Goal: Task Accomplishment & Management: Use online tool/utility

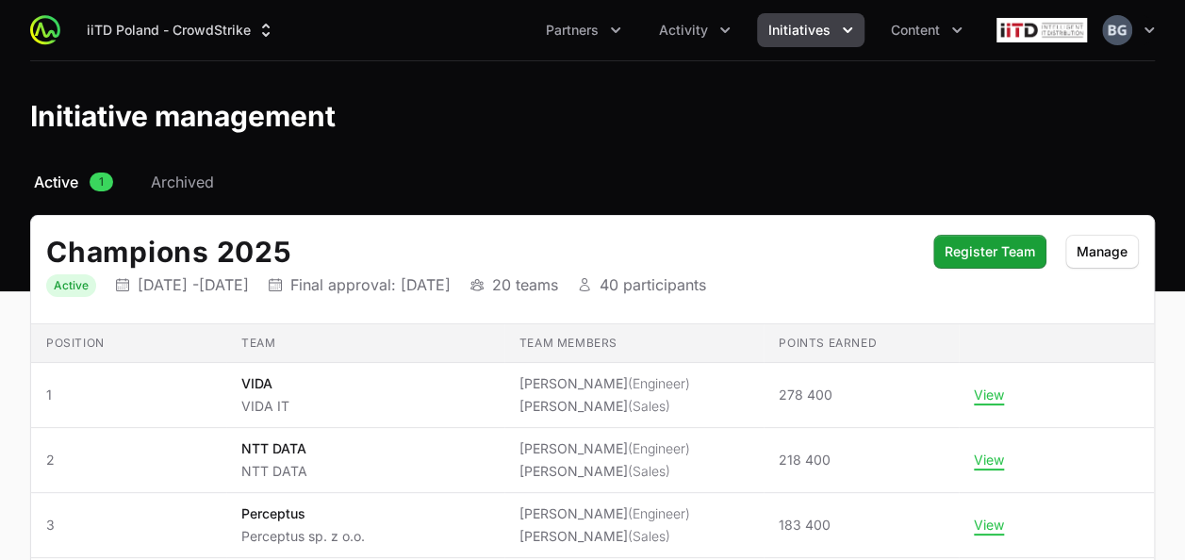
click at [813, 45] on button "Initiatives" at bounding box center [810, 30] width 107 height 34
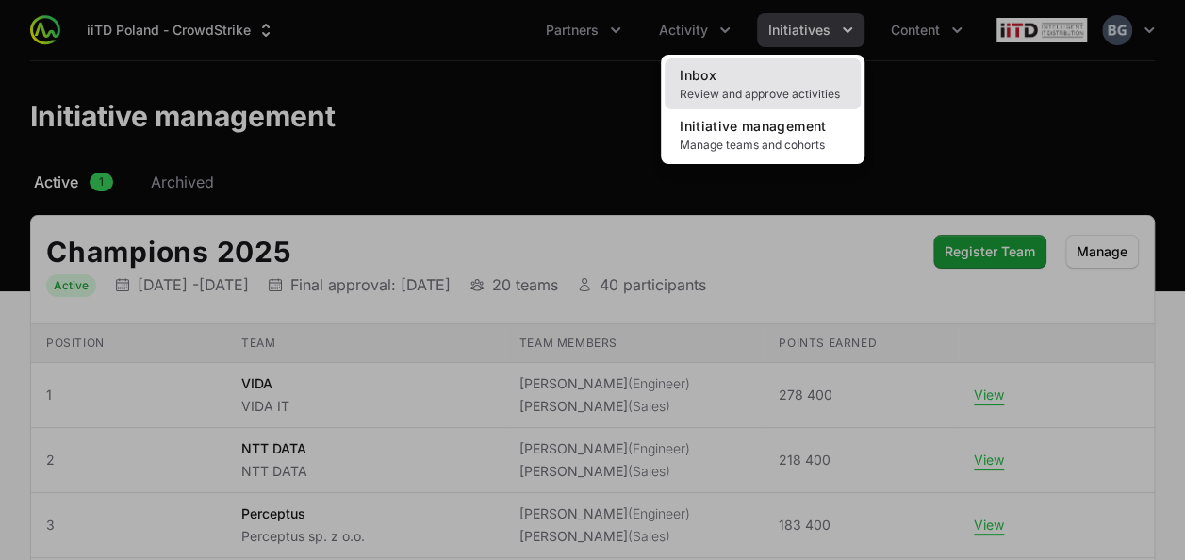
click at [789, 85] on link "Inbox Review and approve activities" at bounding box center [763, 83] width 196 height 51
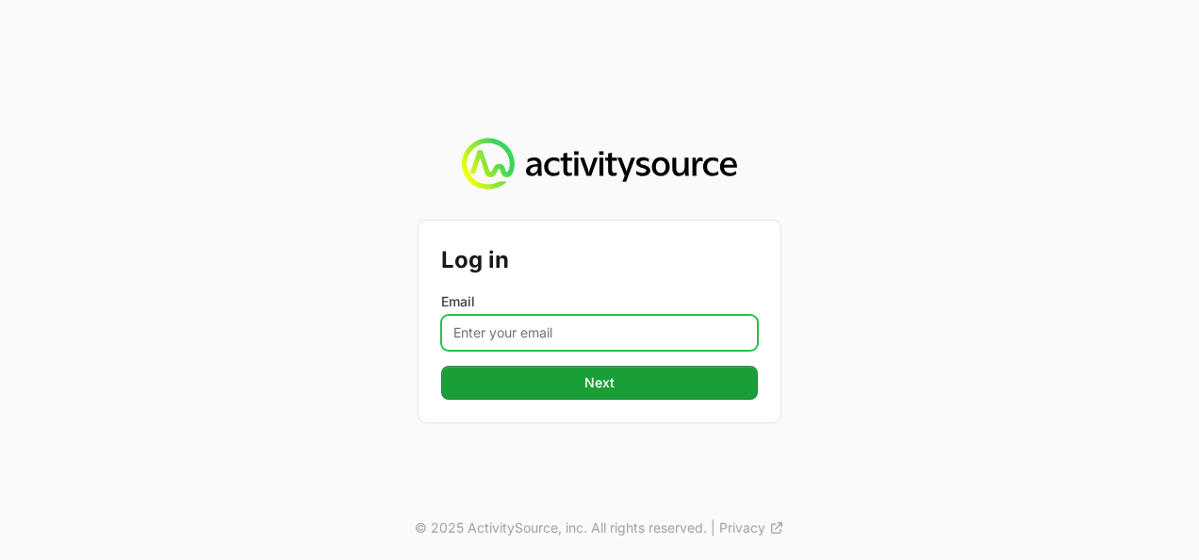
click at [579, 319] on input "Email" at bounding box center [599, 333] width 317 height 36
type input "[PERSON_NAME][EMAIL_ADDRESS][DOMAIN_NAME]"
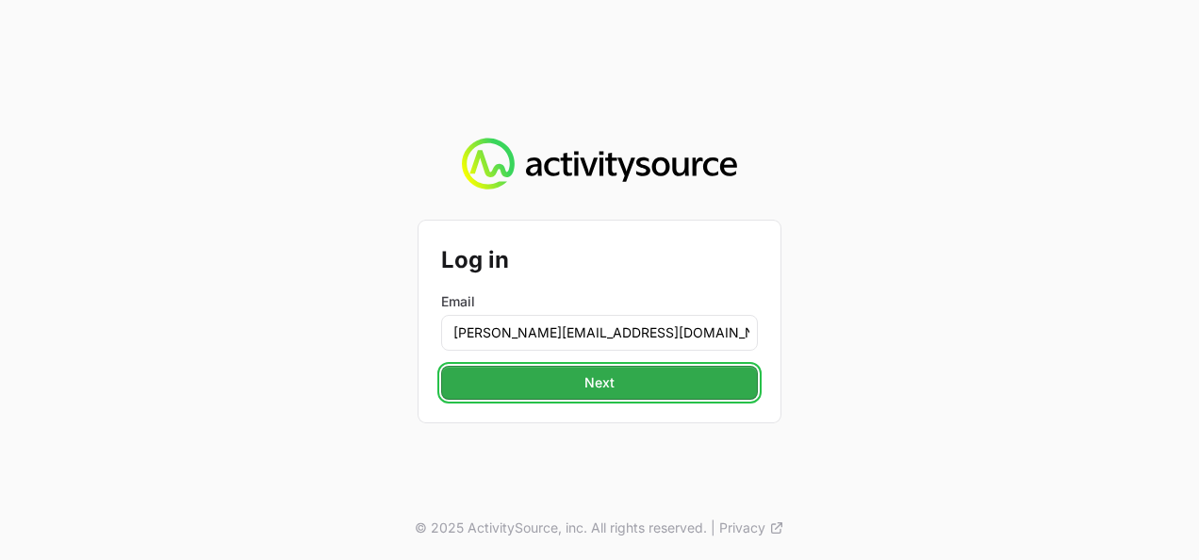
click at [555, 393] on button "Next" at bounding box center [599, 383] width 317 height 34
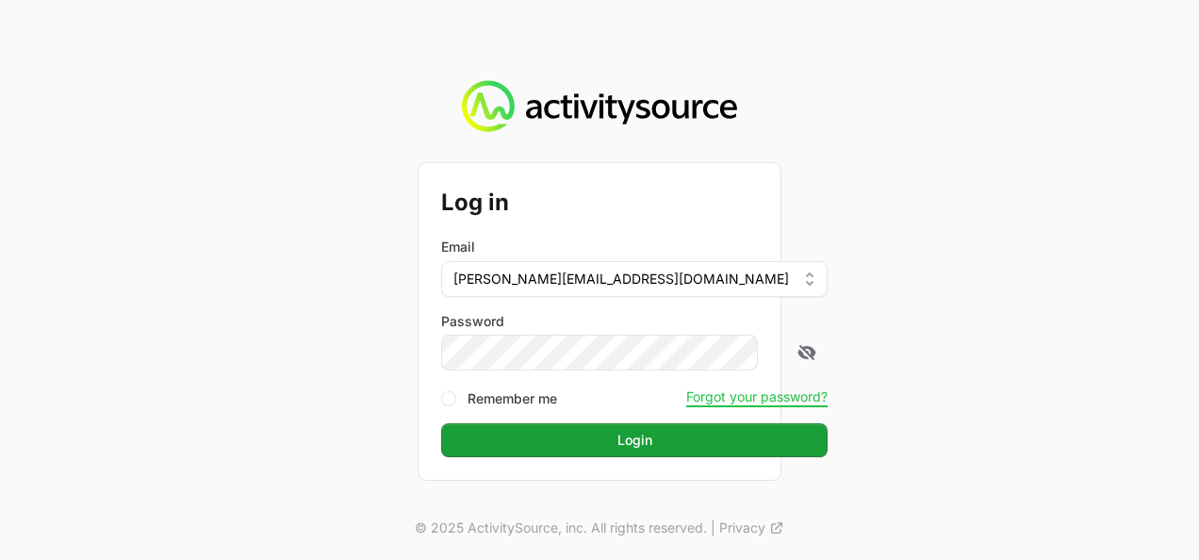
click at [441, 423] on button "Login" at bounding box center [634, 440] width 386 height 34
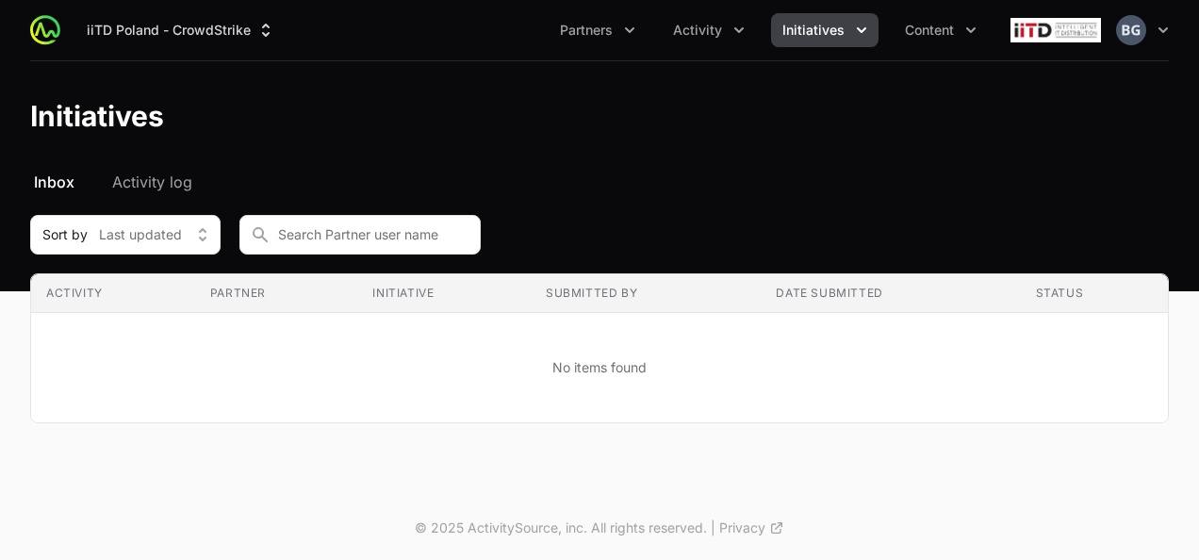
click at [842, 23] on span "Initiatives" at bounding box center [813, 30] width 62 height 19
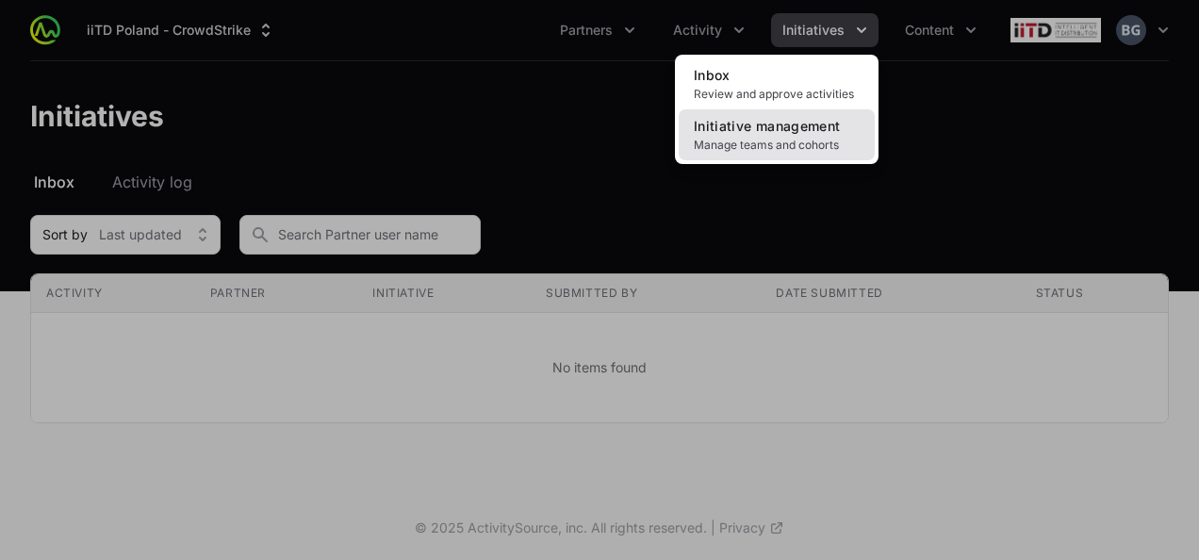
click at [773, 121] on span "Initiative management" at bounding box center [767, 126] width 146 height 16
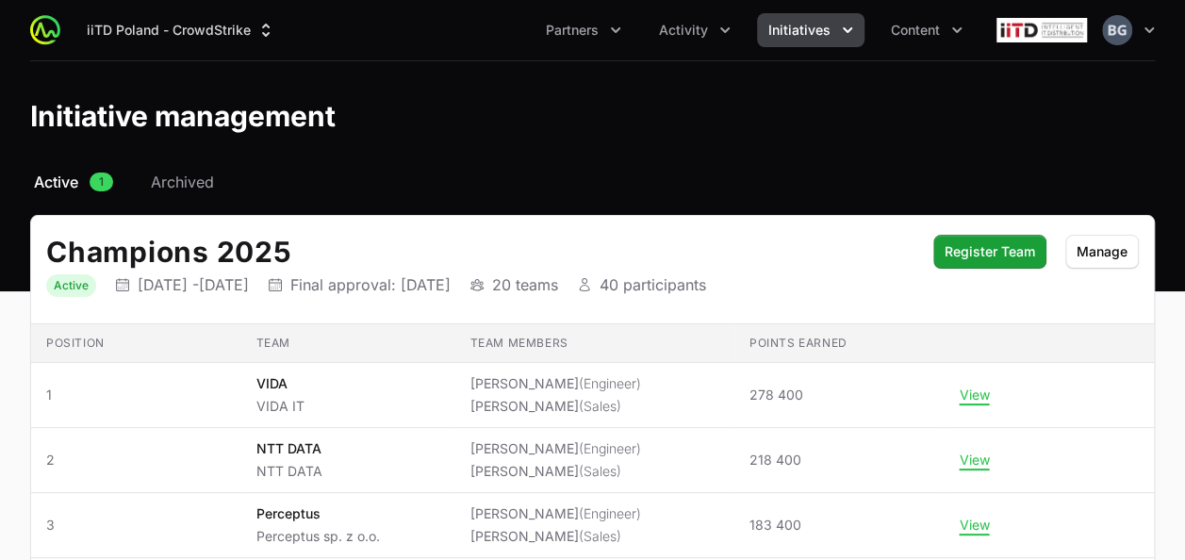
click at [687, 12] on div "iiTD [GEOGRAPHIC_DATA] - CrowdStrike Partners Activity Initiatives Content Open…" at bounding box center [592, 30] width 1125 height 60
click at [696, 52] on div "iiTD [GEOGRAPHIC_DATA] - CrowdStrike Partners Activity Initiatives Content Open…" at bounding box center [592, 30] width 1125 height 60
click at [699, 35] on span "Activity" at bounding box center [683, 30] width 49 height 19
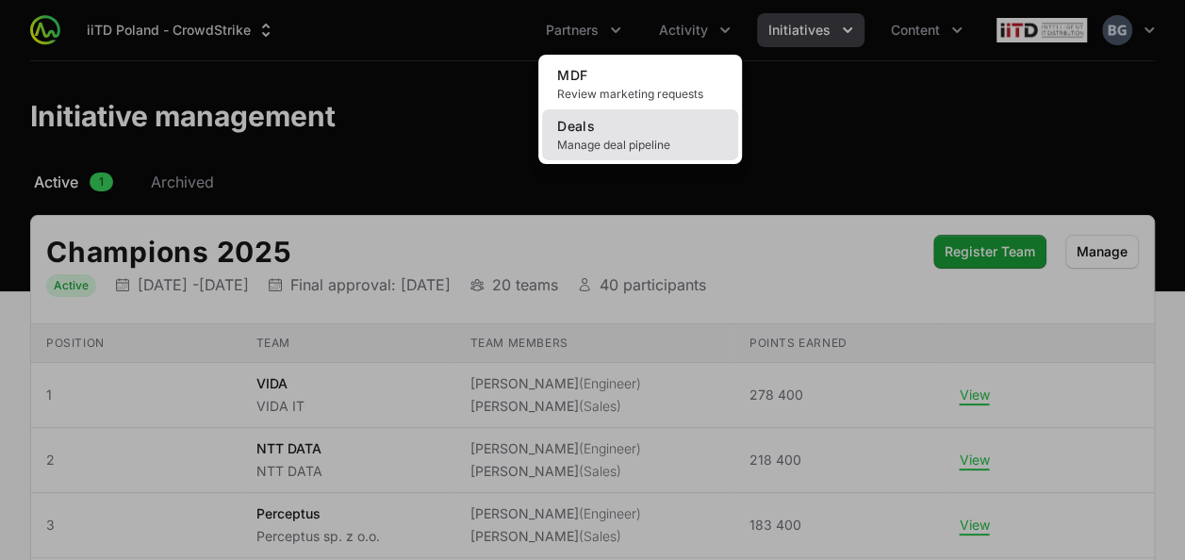
click at [658, 151] on span "Manage deal pipeline" at bounding box center [640, 145] width 166 height 15
